Goal: Information Seeking & Learning: Learn about a topic

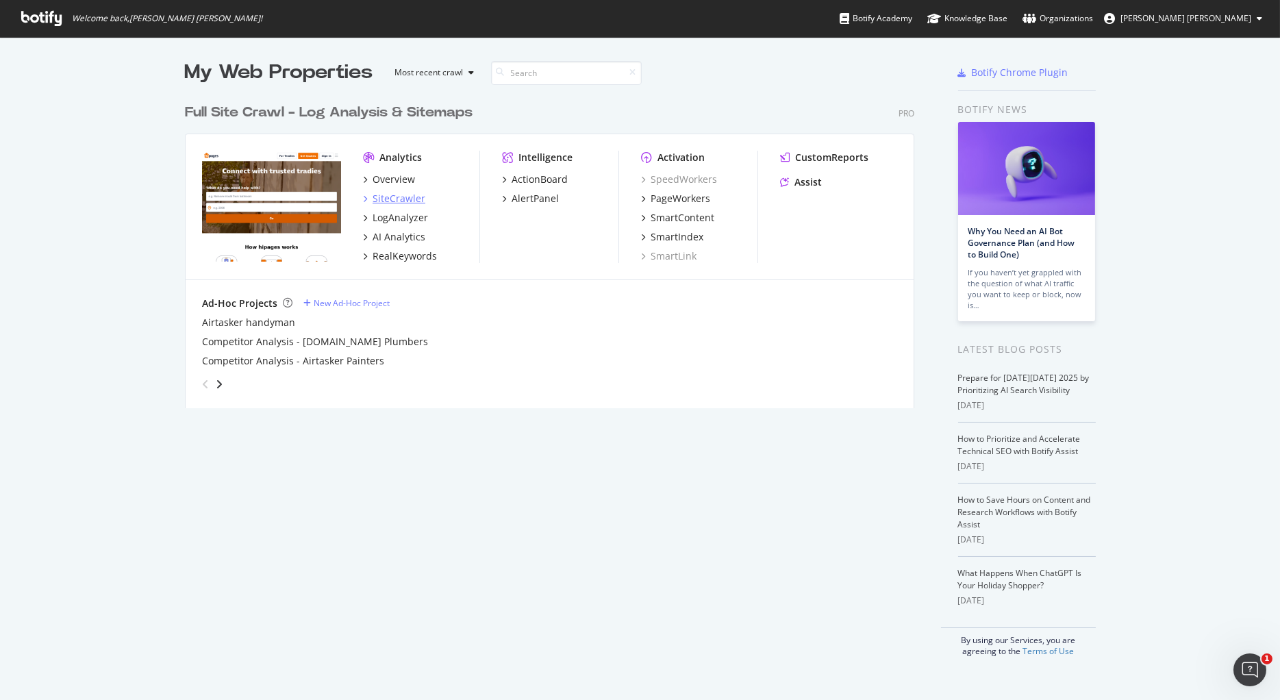
click at [395, 194] on div "SiteCrawler" at bounding box center [399, 199] width 53 height 14
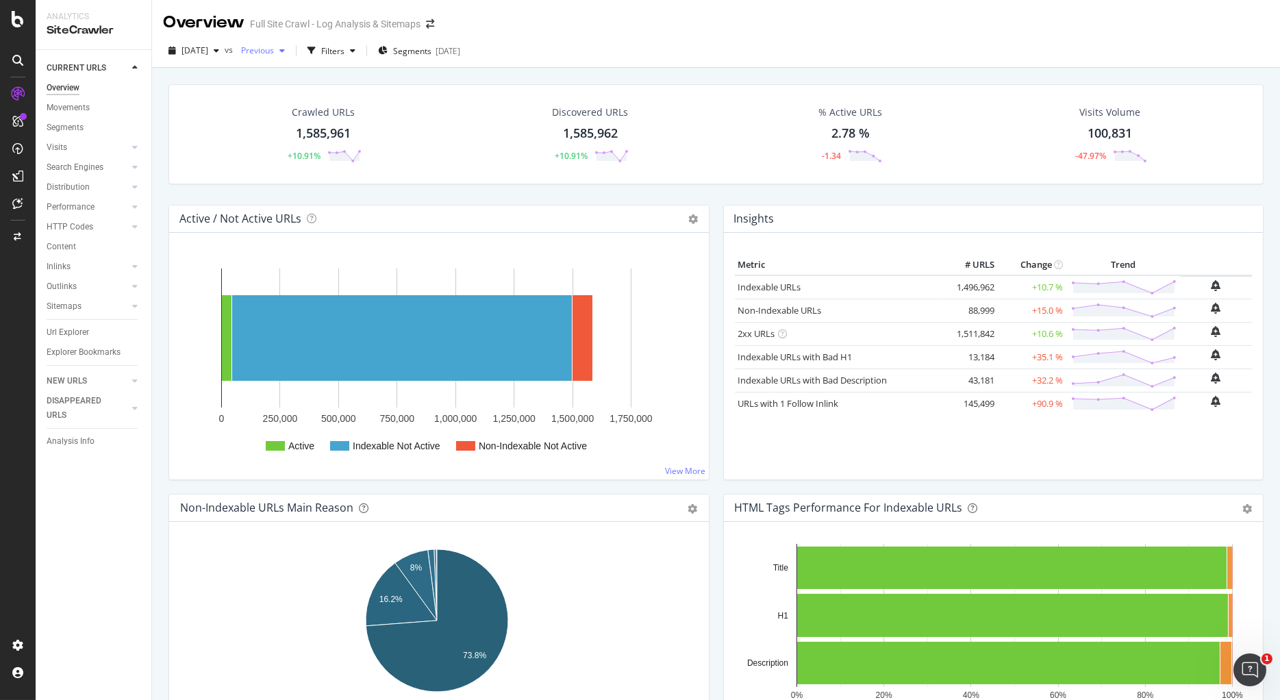
click at [285, 51] on icon "button" at bounding box center [281, 51] width 5 height 8
click at [361, 145] on div "1.6M URLs" at bounding box center [363, 151] width 40 height 12
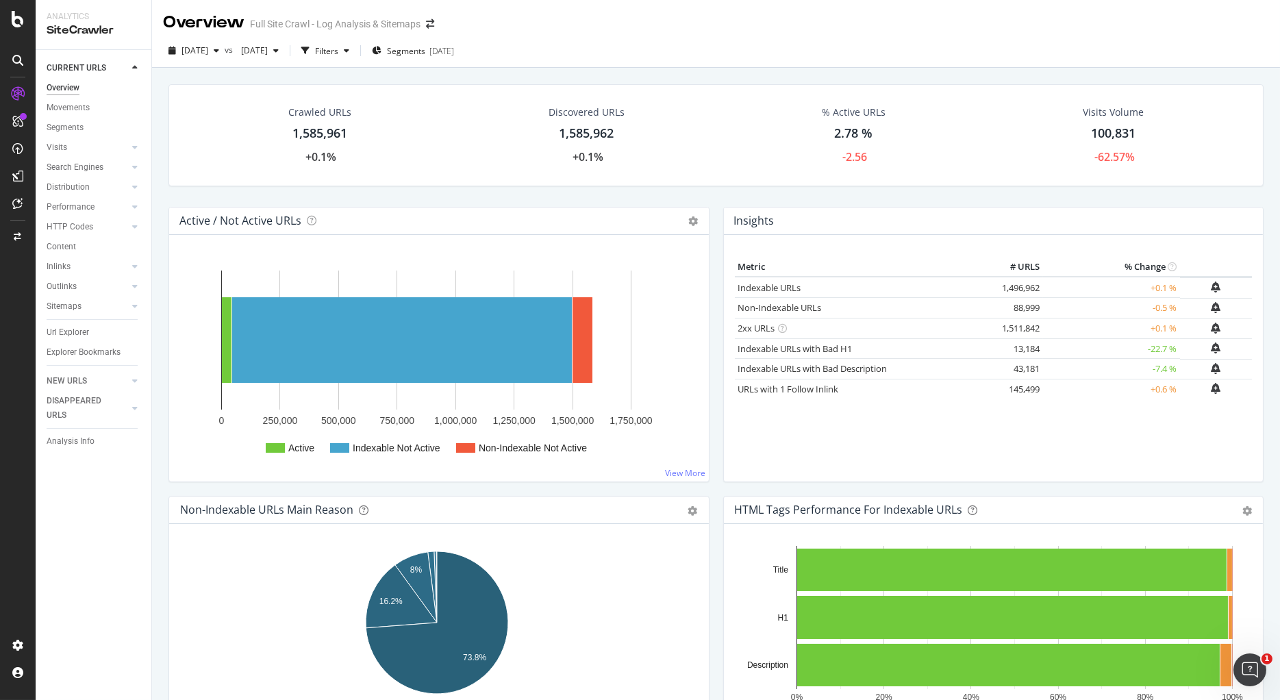
click at [60, 88] on div "Overview" at bounding box center [63, 88] width 33 height 14
click at [57, 207] on div "Performance" at bounding box center [71, 207] width 48 height 14
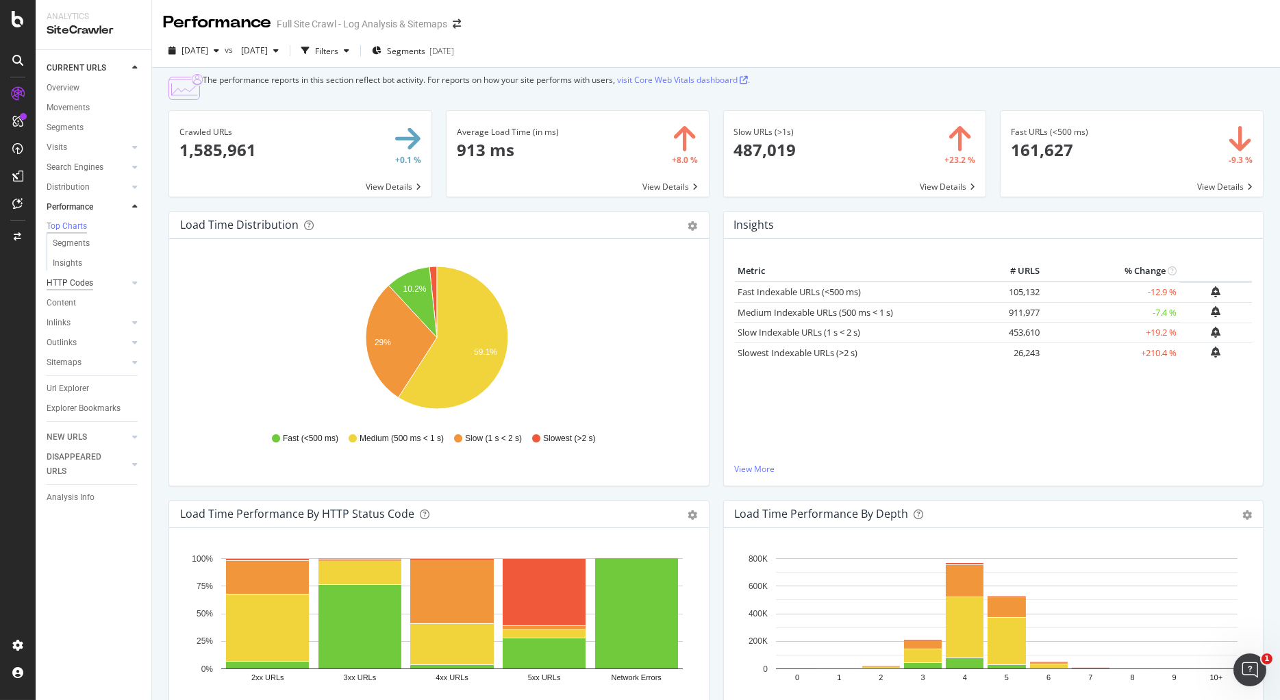
click at [81, 287] on div "HTTP Codes" at bounding box center [70, 283] width 47 height 14
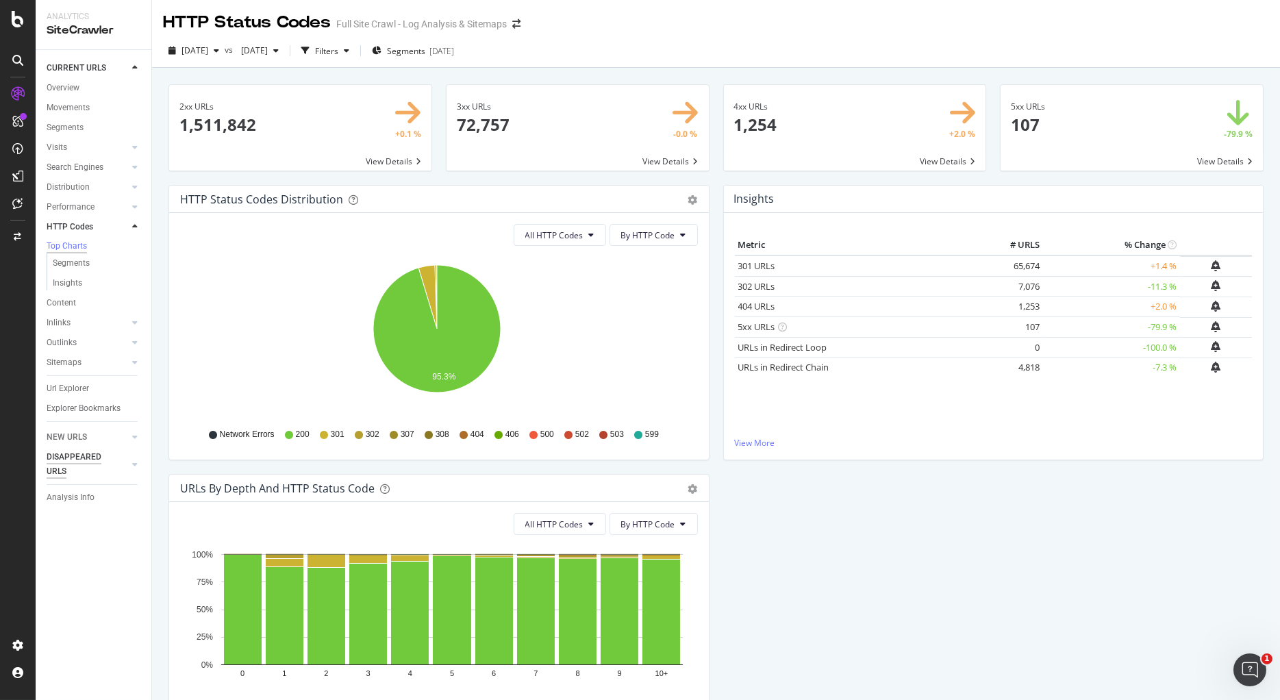
click at [64, 458] on div "DISAPPEARED URLS" at bounding box center [81, 464] width 69 height 29
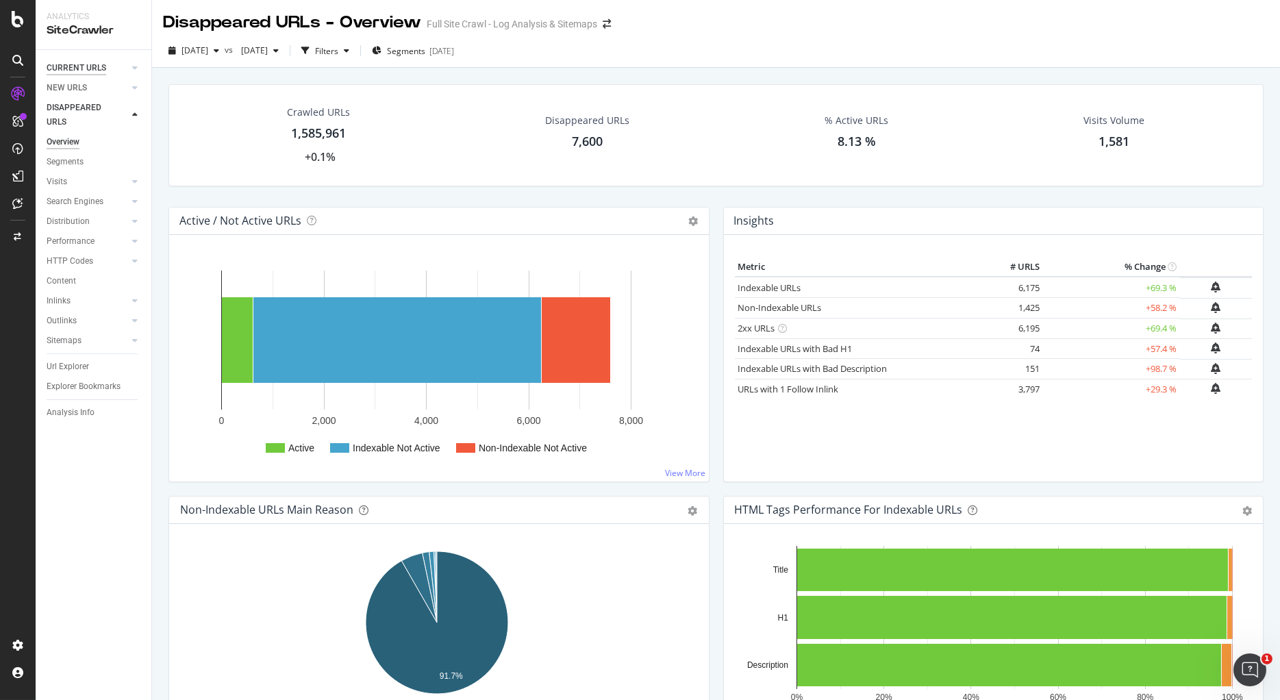
click at [77, 70] on div "CURRENT URLS" at bounding box center [77, 68] width 60 height 14
